Goal: Task Accomplishment & Management: Complete application form

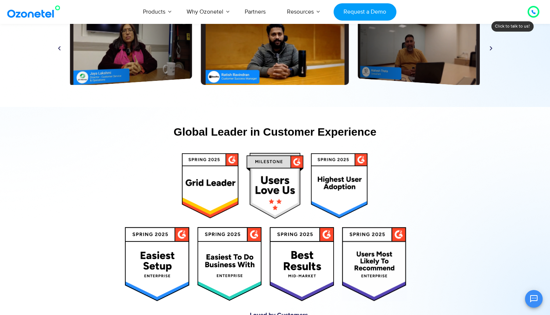
scroll to position [3560, 0]
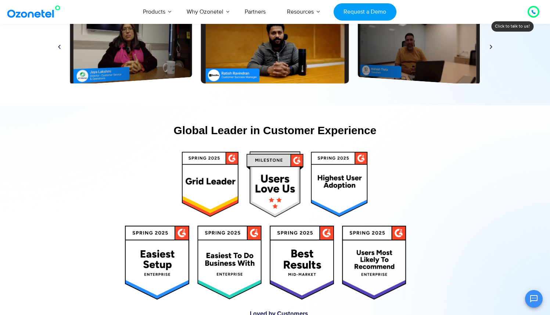
click at [523, 25] on section "Learn Why Customers Love Ozonetel​ Here’s what they have to say. Play Play Play…" at bounding box center [275, 27] width 550 height 155
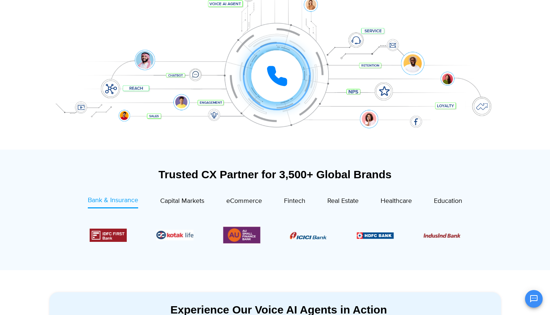
scroll to position [0, 0]
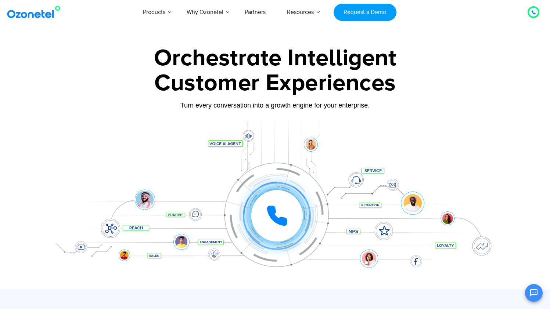
click at [536, 14] on div at bounding box center [533, 12] width 9 height 9
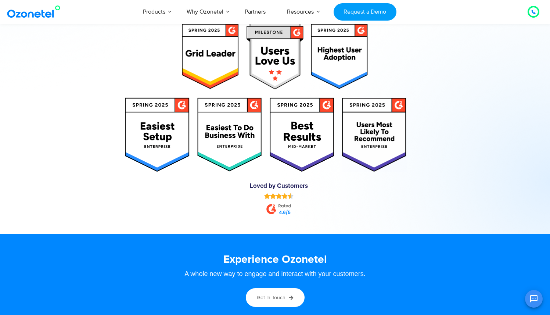
scroll to position [3647, 0]
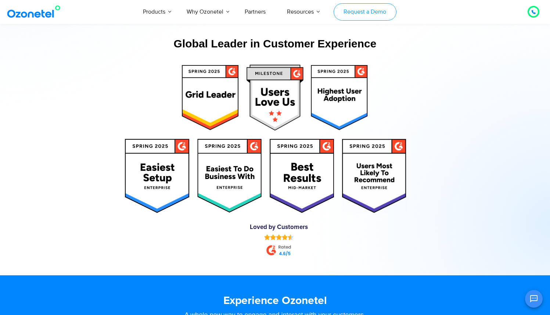
click at [353, 12] on link "Request a Demo" at bounding box center [365, 11] width 63 height 17
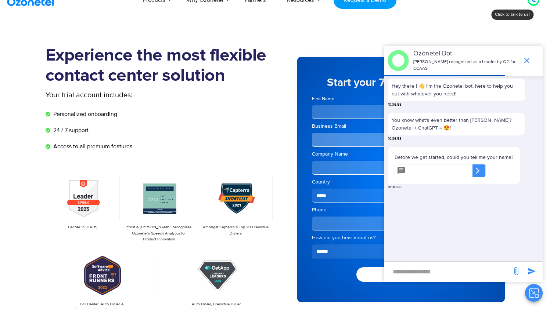
scroll to position [19, 0]
